Goal: Information Seeking & Learning: Learn about a topic

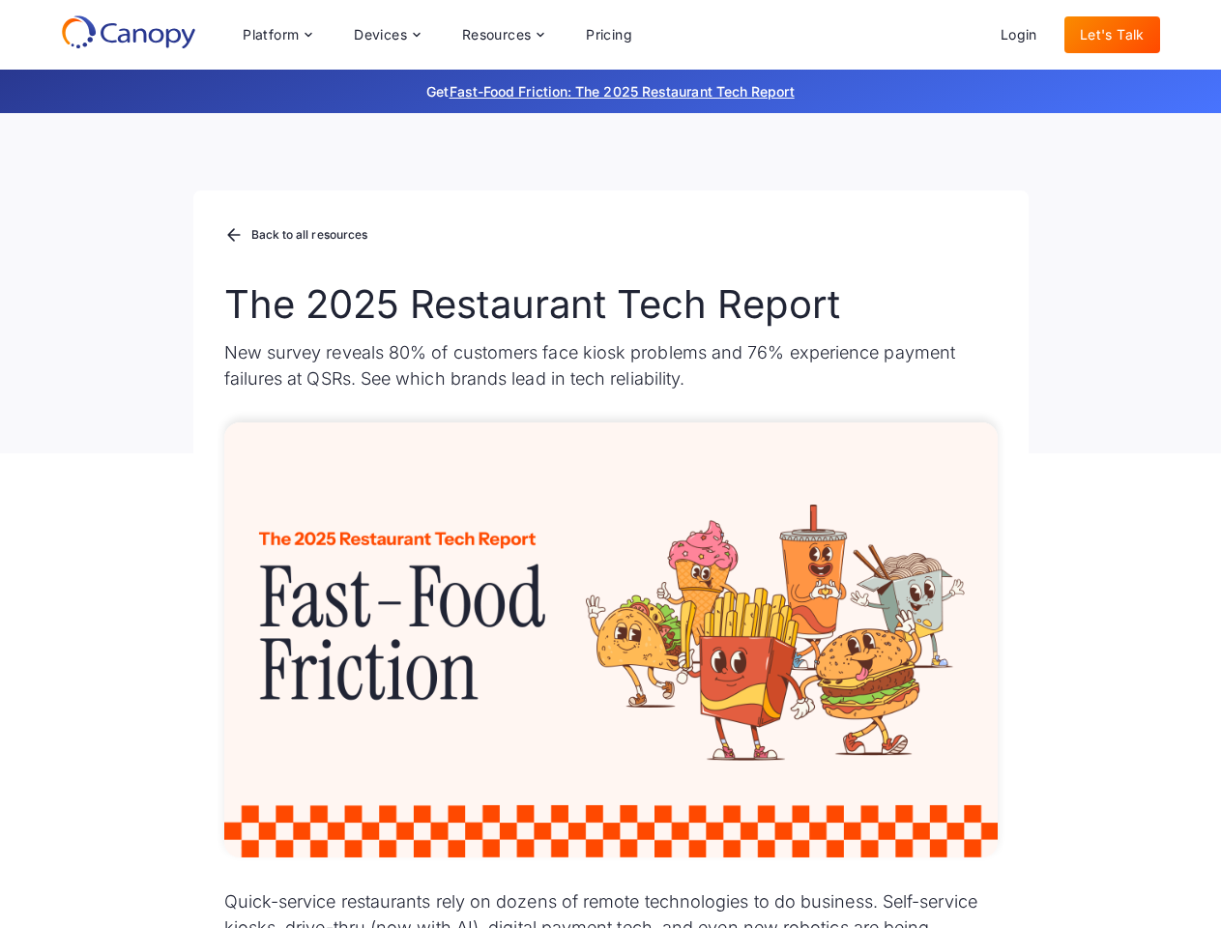
click at [437, 35] on div "Platform Platform Monitor A centralized view of your entire fleet Manage Remote…" at bounding box center [437, 34] width 421 height 39
click at [277, 35] on div "Platform" at bounding box center [271, 35] width 56 height 14
click at [386, 35] on div "Devices" at bounding box center [380, 35] width 53 height 14
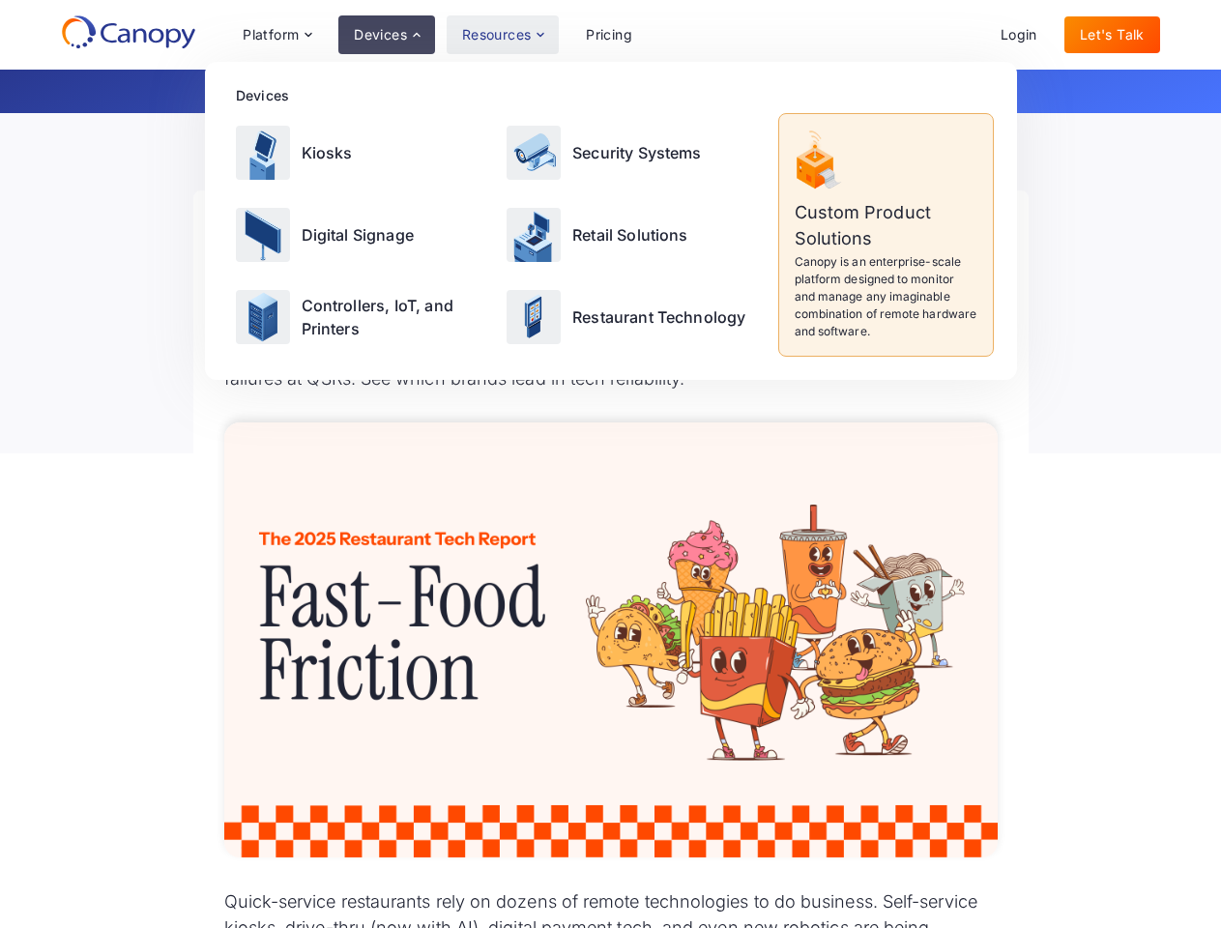
click at [502, 35] on div "Resources" at bounding box center [497, 35] width 70 height 14
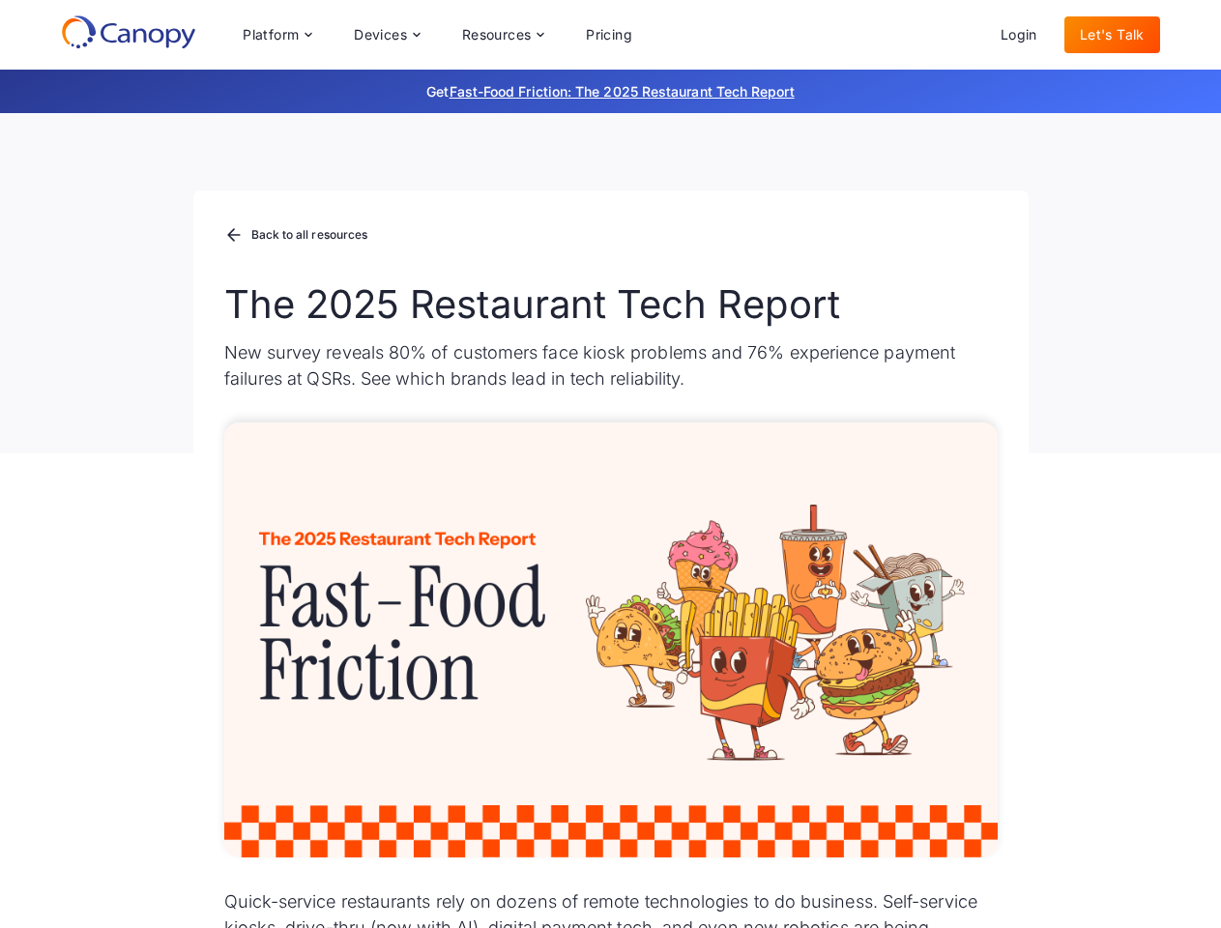
click at [437, 35] on div "Platform Platform Monitor A centralized view of your entire fleet Manage Remote…" at bounding box center [437, 34] width 421 height 39
click at [277, 35] on div "Platform" at bounding box center [271, 35] width 56 height 14
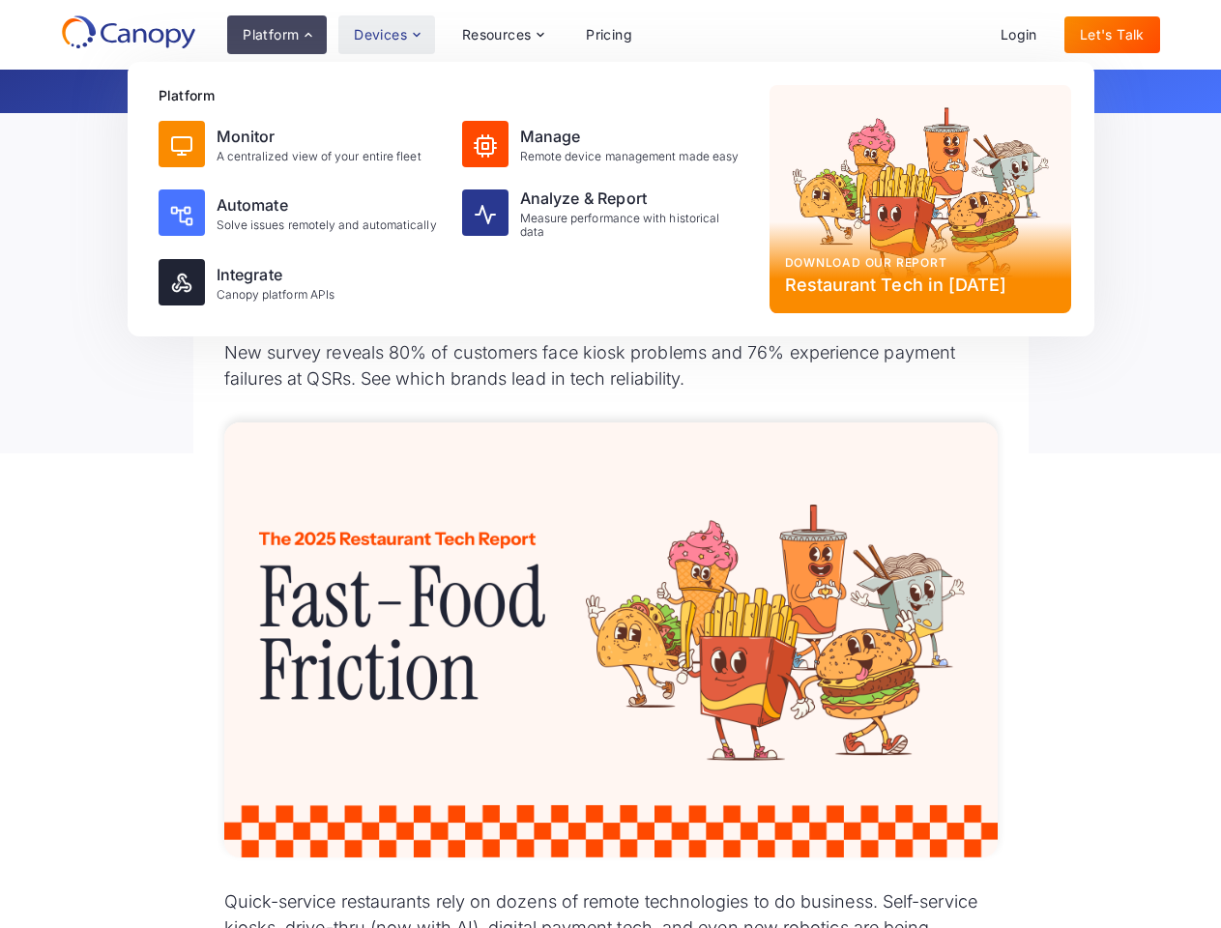
click at [386, 35] on div "Devices" at bounding box center [380, 35] width 53 height 14
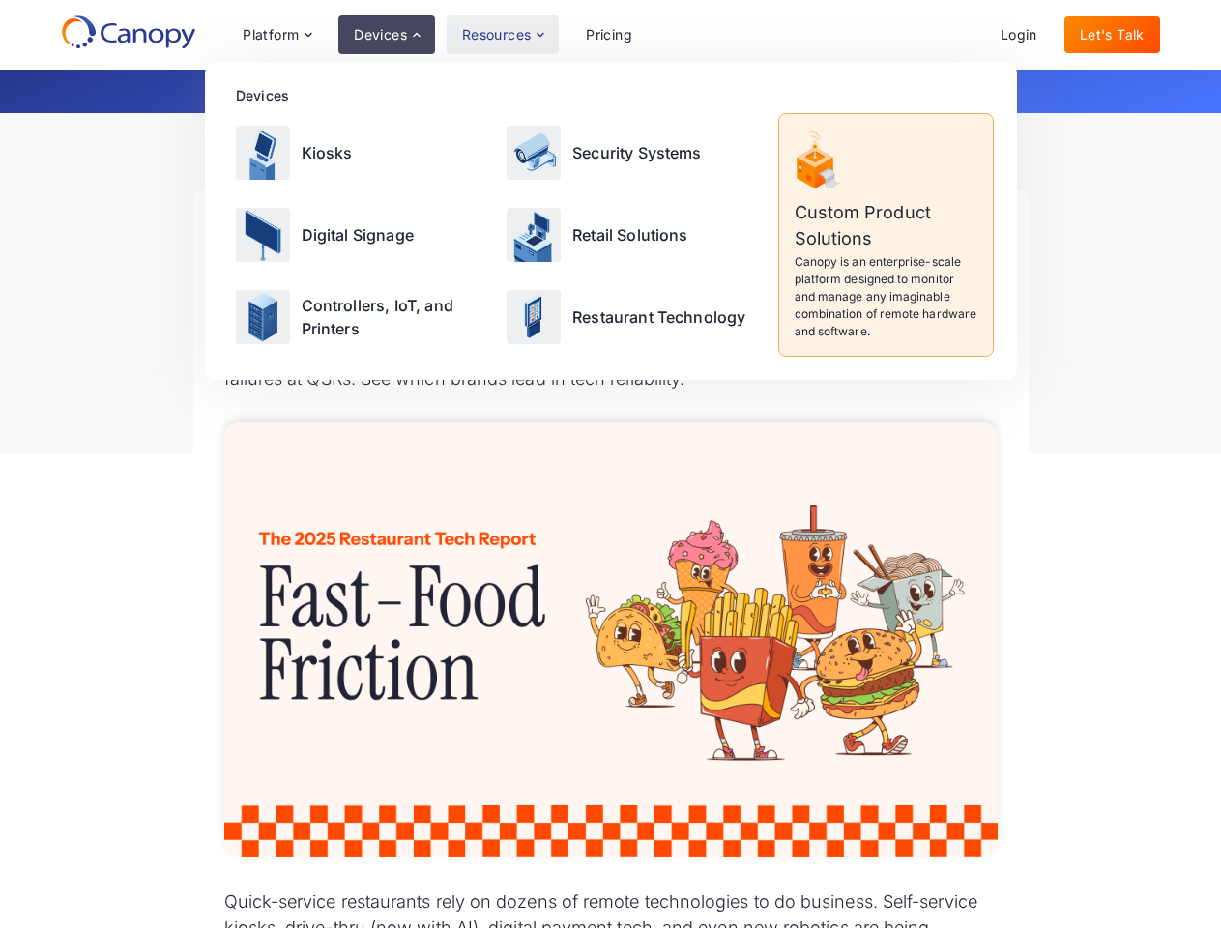
click at [502, 35] on div "Resources" at bounding box center [497, 35] width 70 height 14
